Goal: Information Seeking & Learning: Learn about a topic

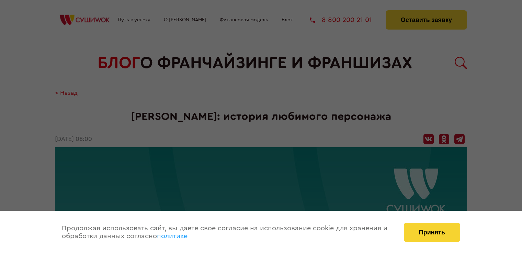
click at [339, 88] on div at bounding box center [261, 127] width 522 height 254
click at [416, 230] on button "Принять" at bounding box center [432, 232] width 56 height 19
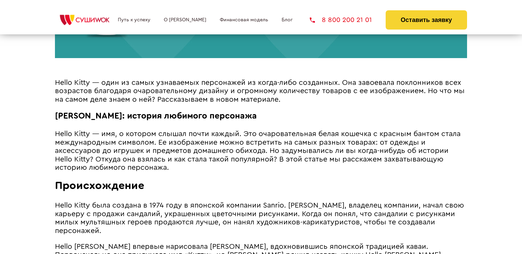
scroll to position [309, 0]
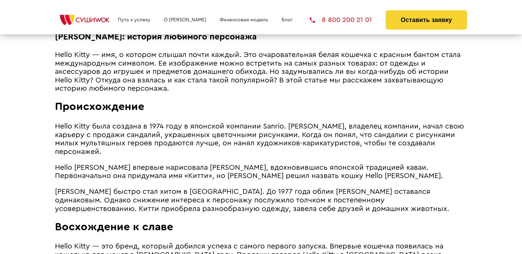
scroll to position [412, 0]
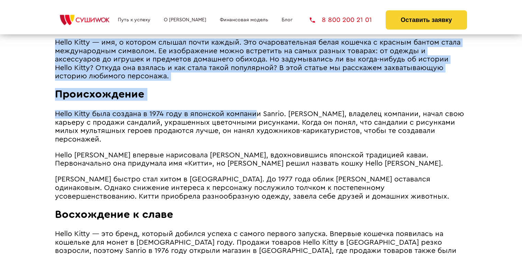
drag, startPoint x: 53, startPoint y: 112, endPoint x: 255, endPoint y: 116, distance: 202.4
click at [255, 116] on span "Hello Kitty была создана в 1974 году в японской компании Sanrio. [PERSON_NAME],…" at bounding box center [259, 126] width 409 height 33
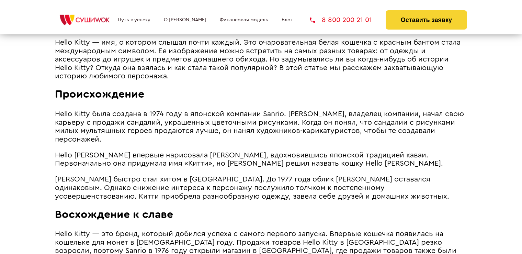
click at [56, 113] on span "Hello Kitty была создана в 1974 году в японской компании Sanrio. [PERSON_NAME],…" at bounding box center [259, 126] width 409 height 33
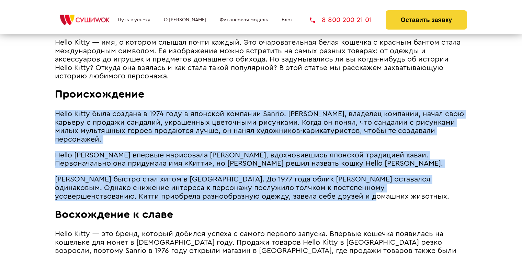
drag, startPoint x: 55, startPoint y: 114, endPoint x: 321, endPoint y: 195, distance: 278.0
click at [191, 192] on span "[PERSON_NAME] быстро стал хитом в [GEOGRAPHIC_DATA]. До 1977 года облик [PERSON…" at bounding box center [252, 188] width 394 height 24
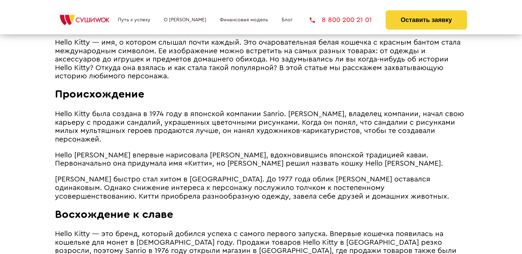
drag, startPoint x: 53, startPoint y: 115, endPoint x: 182, endPoint y: 139, distance: 131.6
click at [182, 139] on p "Hello Kitty была создана в 1974 году в японской компании Sanrio. [PERSON_NAME],…" at bounding box center [261, 127] width 412 height 34
drag, startPoint x: 55, startPoint y: 116, endPoint x: 114, endPoint y: 141, distance: 63.9
click at [114, 141] on p "Hello Kitty была создана в 1974 году в японской компании Sanrio. [PERSON_NAME],…" at bounding box center [261, 127] width 412 height 34
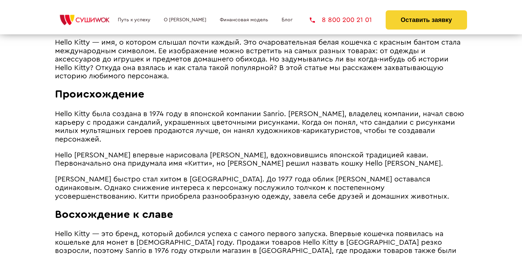
copy span "Hello Kitty была создана в 1974 году в японской компании Sanrio. [PERSON_NAME],…"
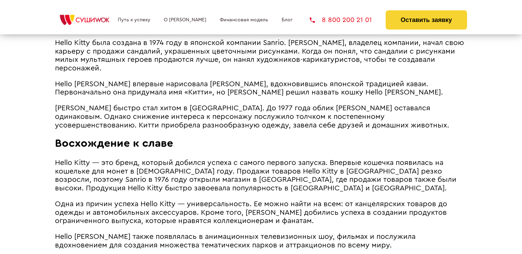
scroll to position [481, 0]
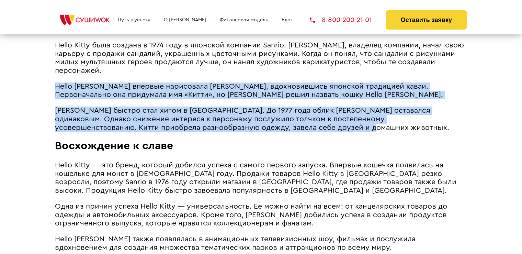
drag, startPoint x: 56, startPoint y: 85, endPoint x: 304, endPoint y: 131, distance: 253.0
copy article "Hello [PERSON_NAME] впервые нарисовала [PERSON_NAME], вдохновившись японской тр…"
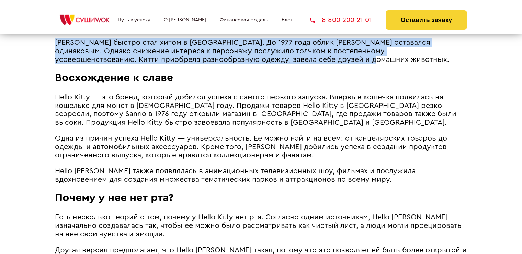
scroll to position [550, 0]
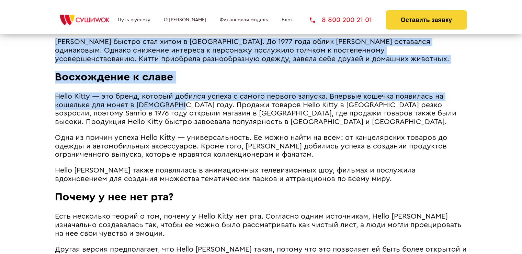
drag, startPoint x: 53, startPoint y: 98, endPoint x: 174, endPoint y: 109, distance: 121.8
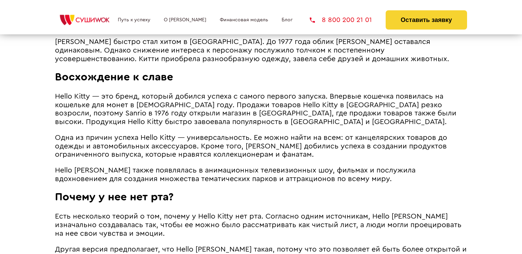
click at [216, 102] on span "Hello Kitty — это бренд, который добился успеха с самого первого запуска. Вперв…" at bounding box center [256, 109] width 402 height 33
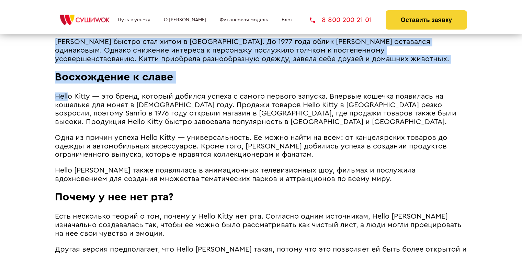
drag, startPoint x: 54, startPoint y: 97, endPoint x: 70, endPoint y: 98, distance: 15.8
click at [70, 98] on span "Hello Kitty — это бренд, который добился успеха с самого первого запуска. Вперв…" at bounding box center [256, 109] width 402 height 33
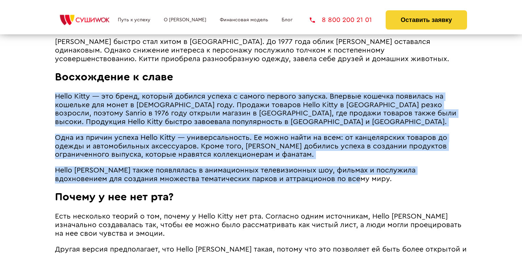
drag, startPoint x: 57, startPoint y: 98, endPoint x: 326, endPoint y: 183, distance: 282.4
click at [326, 183] on article "Hello Kitty — один из самых узнаваемых персонажей из когда-либо созданных. Она …" at bounding box center [261, 193] width 412 height 686
copy article "Lorem Ipsum — dol sitam, consect adipisc elitse d eiusmo tempori utlabor. Etdol…"
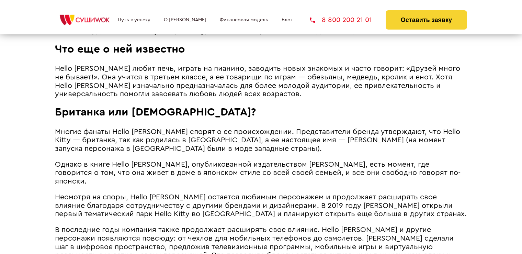
scroll to position [659, 0]
